Goal: Information Seeking & Learning: Learn about a topic

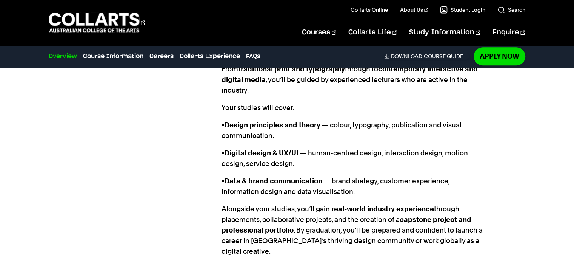
scroll to position [755, 0]
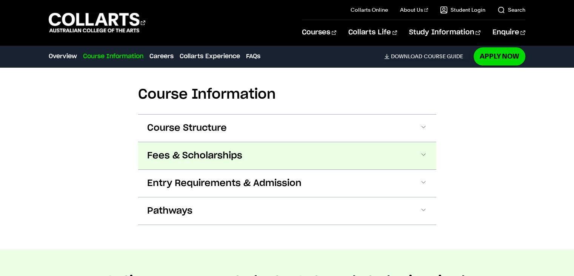
click at [260, 142] on button "Fees & Scholarships" at bounding box center [287, 155] width 298 height 27
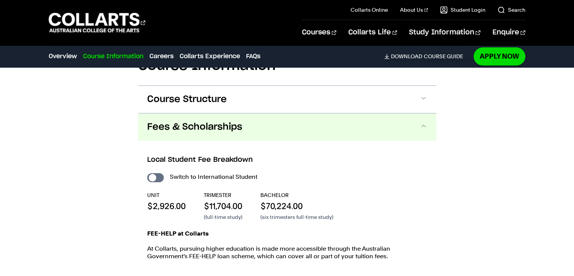
scroll to position [991, 0]
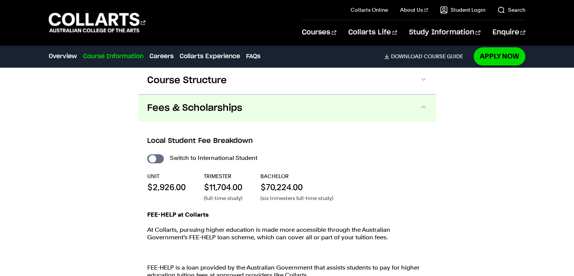
click at [145, 135] on div "Local Student Fee Breakdown Switch to International Student UNIT $2,926.00 TRIM…" at bounding box center [287, 223] width 298 height 202
click at [151, 154] on input "International Student" at bounding box center [155, 158] width 17 height 9
checkbox input "true"
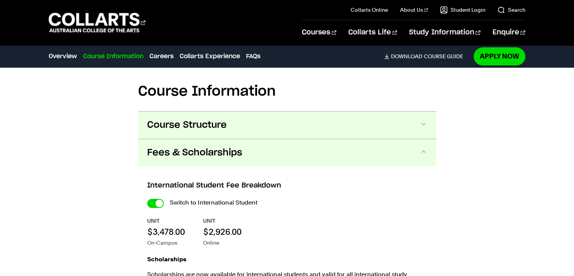
scroll to position [840, 0]
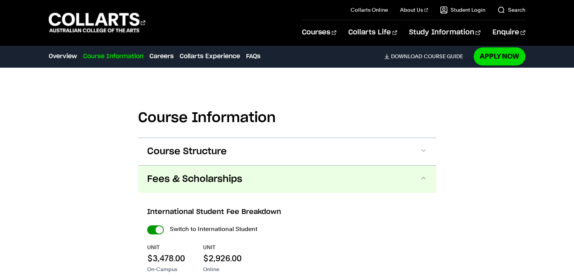
click at [163, 223] on div "Switch to International Student" at bounding box center [287, 228] width 280 height 11
click at [162, 225] on input "International Student" at bounding box center [155, 229] width 17 height 9
checkbox input "false"
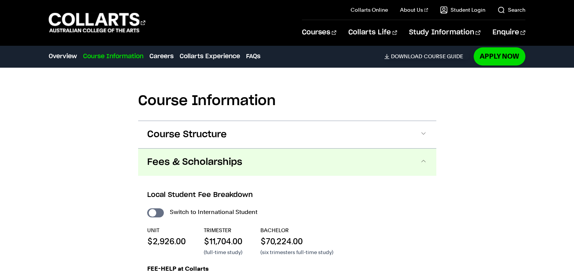
scroll to position [953, 0]
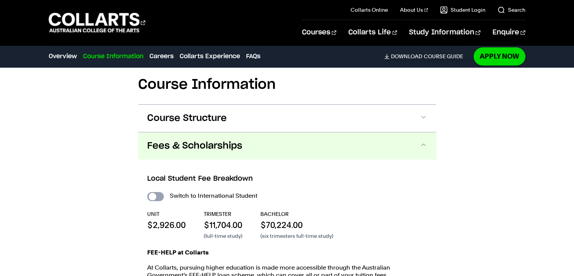
click at [156, 192] on input "International Student" at bounding box center [155, 196] width 17 height 9
checkbox input "true"
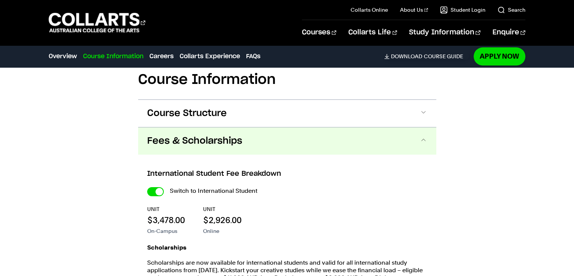
scroll to position [878, 0]
click at [157, 187] on input "International Student" at bounding box center [155, 191] width 17 height 9
checkbox input "false"
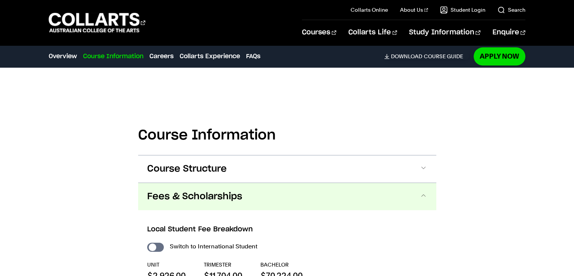
scroll to position [916, 0]
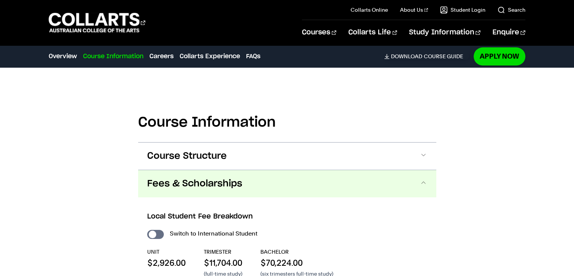
click at [156, 229] on input "International Student" at bounding box center [155, 233] width 17 height 9
checkbox input "true"
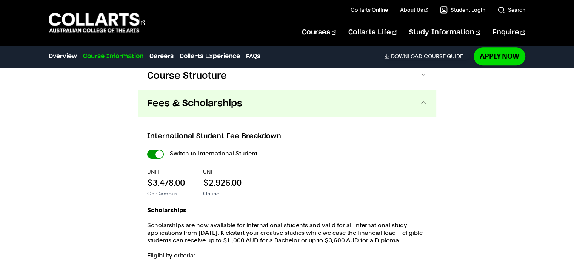
click at [161, 148] on div "Switch to International Student UNIT $3,478.00 On-Campus UNIT $2,926.00 Online …" at bounding box center [287, 270] width 280 height 244
click at [157, 149] on input "International Student" at bounding box center [155, 153] width 17 height 9
checkbox input "false"
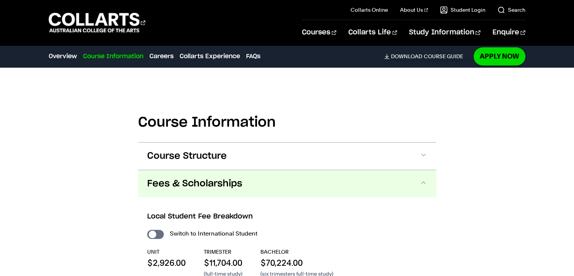
click at [152, 229] on input "International Student" at bounding box center [155, 233] width 17 height 9
checkbox input "true"
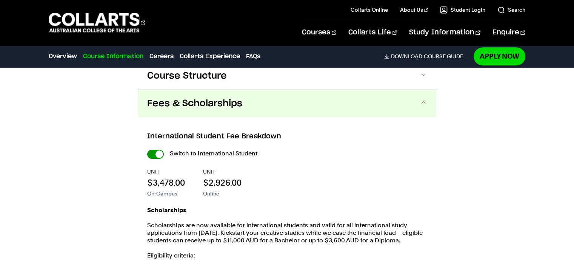
click at [157, 149] on input "International Student" at bounding box center [155, 153] width 17 height 9
checkbox input "false"
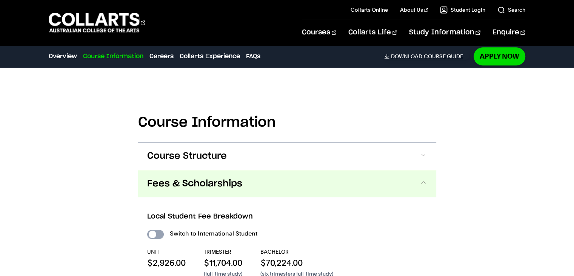
click at [157, 229] on input "International Student" at bounding box center [155, 233] width 17 height 9
checkbox input "true"
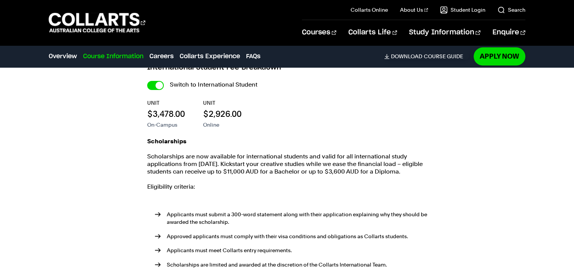
scroll to position [991, 0]
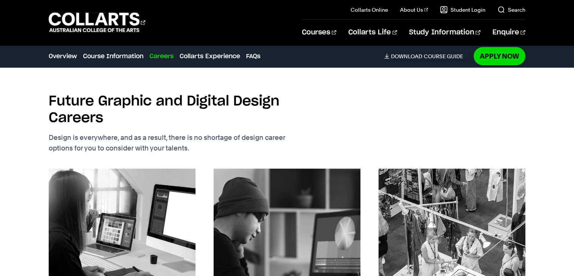
scroll to position [916, 0]
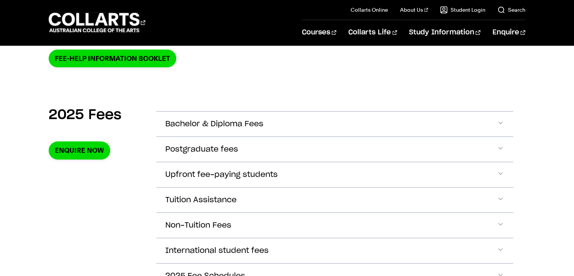
scroll to position [226, 0]
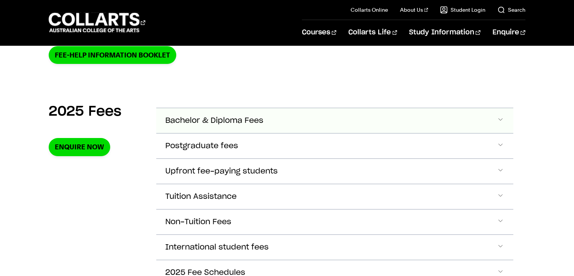
click at [211, 124] on span "Bachelor & Diploma Fees" at bounding box center [214, 120] width 98 height 9
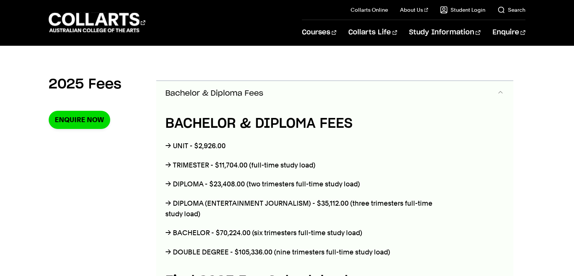
scroll to position [266, 0]
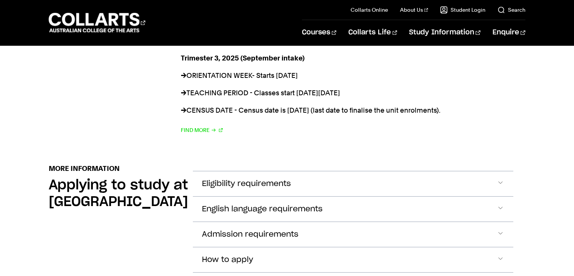
scroll to position [868, 0]
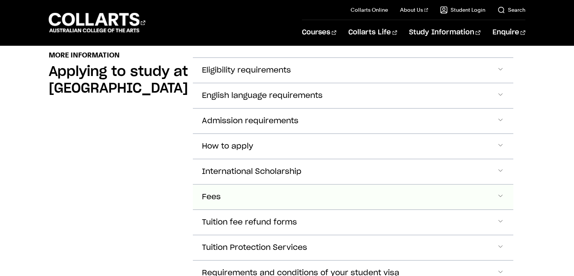
click at [233, 191] on button "Fees" at bounding box center [353, 196] width 320 height 25
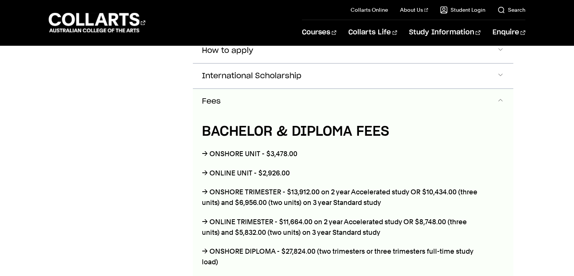
scroll to position [982, 0]
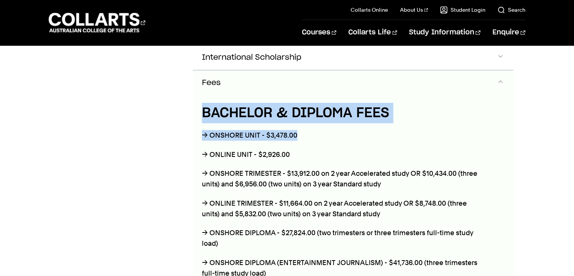
drag, startPoint x: 198, startPoint y: 119, endPoint x: 402, endPoint y: 128, distance: 204.0
click at [402, 128] on div "BACHELOR & DIPLOMA FEES → ONSHORE UNIT - $3,478.00 → ONLINE UNIT - $2,926.00 → …" at bounding box center [342, 273] width 298 height 356
click at [401, 130] on p "→ ONSHORE UNIT - $3,478.00" at bounding box center [342, 135] width 280 height 11
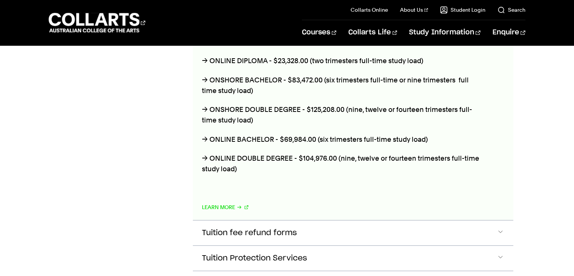
scroll to position [1246, 0]
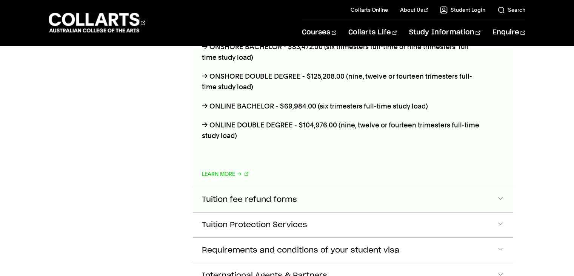
click at [290, 190] on button "Tuition fee refund forms" at bounding box center [353, 199] width 320 height 25
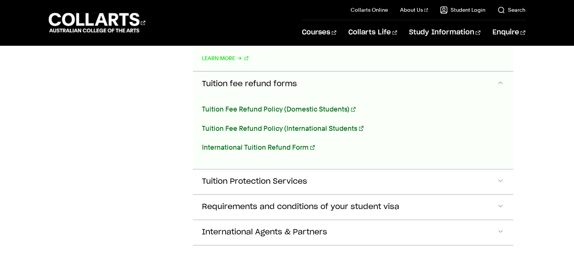
scroll to position [1362, 0]
click at [316, 125] on link "Tuition Fee Refund Policy (International Students" at bounding box center [283, 128] width 162 height 8
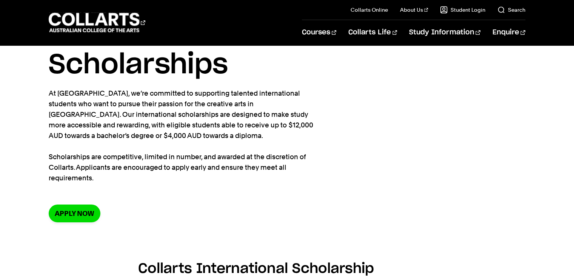
scroll to position [38, 0]
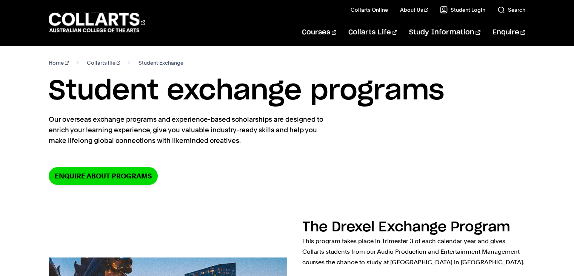
drag, startPoint x: 40, startPoint y: 90, endPoint x: 306, endPoint y: 140, distance: 270.7
click at [307, 140] on div "Home Collarts life Student Exchange Student exchange programs Our overseas exch…" at bounding box center [287, 126] width 574 height 163
click at [306, 140] on p "Our overseas exchange programs and experience-based scholarships are designed t…" at bounding box center [187, 130] width 276 height 32
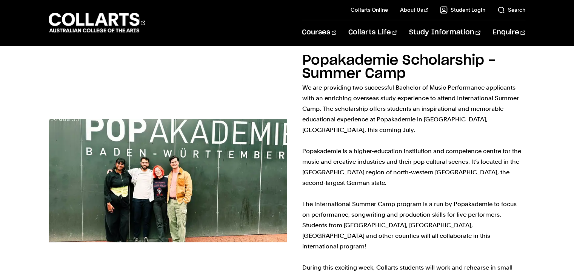
scroll to position [1095, 0]
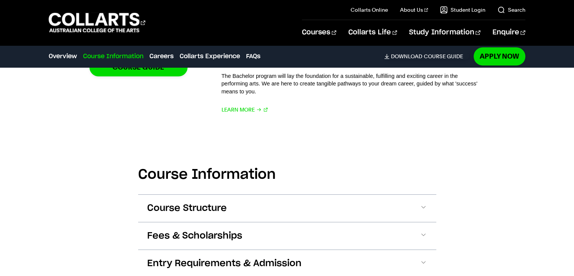
scroll to position [642, 0]
